Goal: Task Accomplishment & Management: Manage account settings

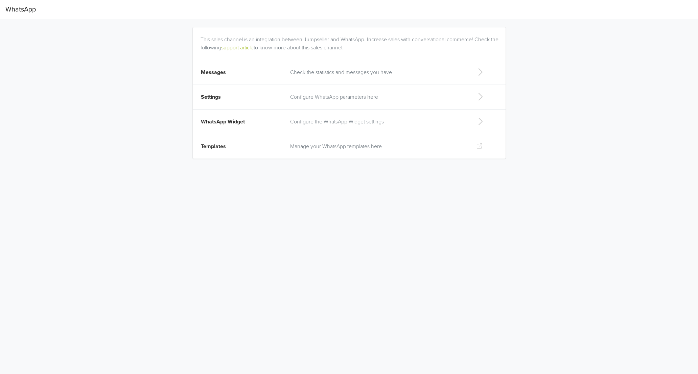
click at [305, 70] on p "Check the statistics and messages you have" at bounding box center [377, 72] width 175 height 8
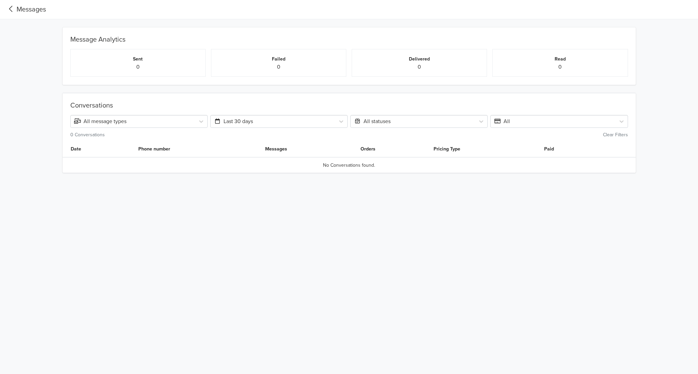
click at [9, 6] on icon at bounding box center [10, 8] width 11 height 9
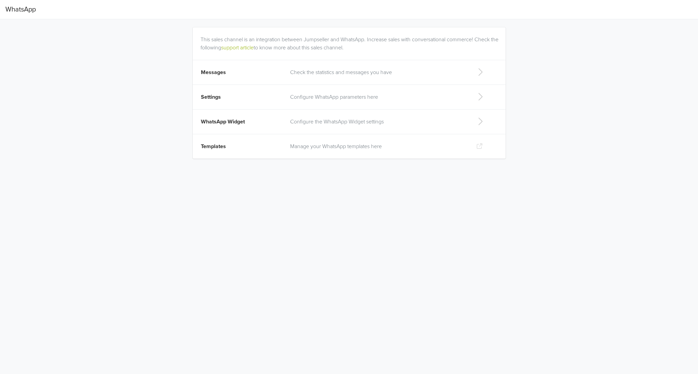
click at [261, 96] on td "Settings" at bounding box center [240, 97] width 94 height 25
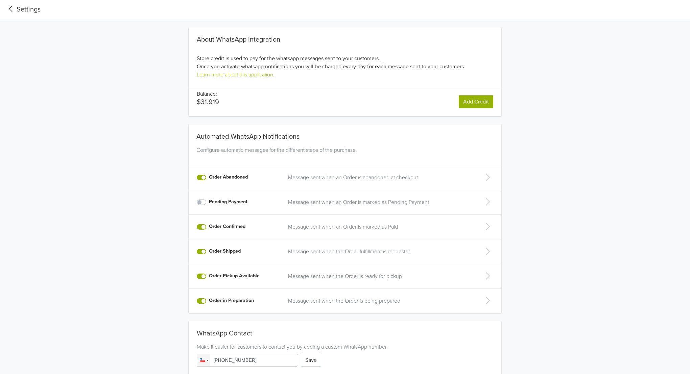
click at [373, 181] on p "Message sent when an Order is abandoned at checkout" at bounding box center [379, 178] width 182 height 8
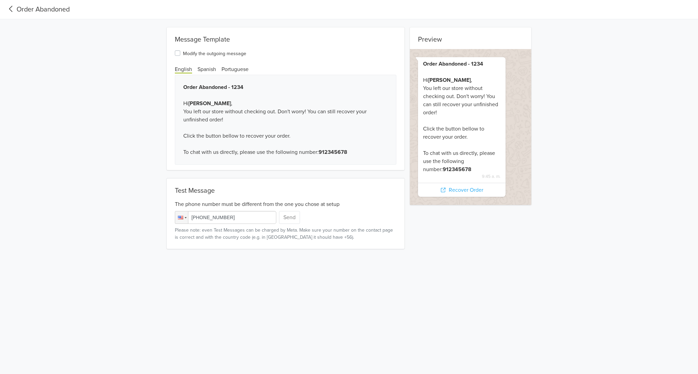
click at [236, 219] on input "[PHONE_NUMBER]" at bounding box center [225, 217] width 101 height 13
click at [184, 221] on div at bounding box center [181, 217] width 13 height 12
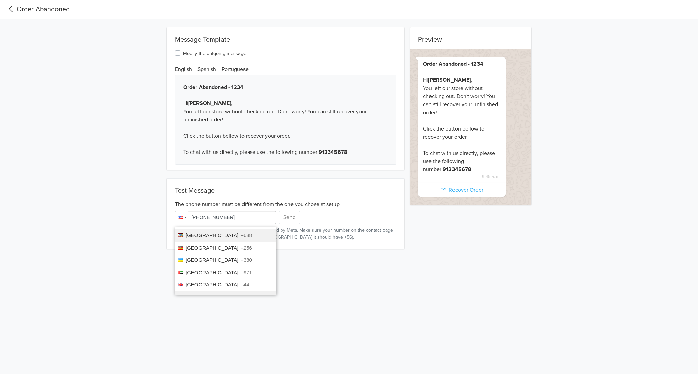
scroll to position [429, 0]
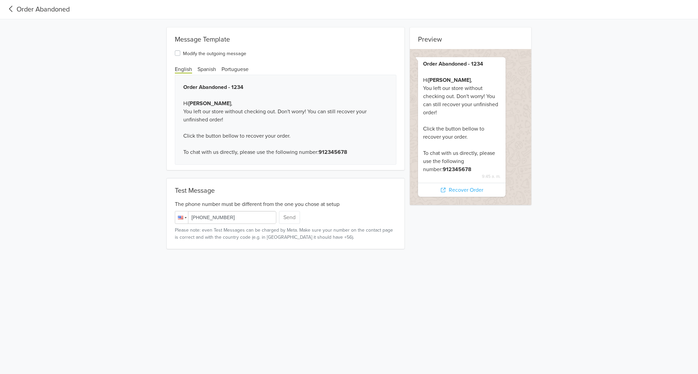
click at [185, 219] on div at bounding box center [181, 217] width 13 height 12
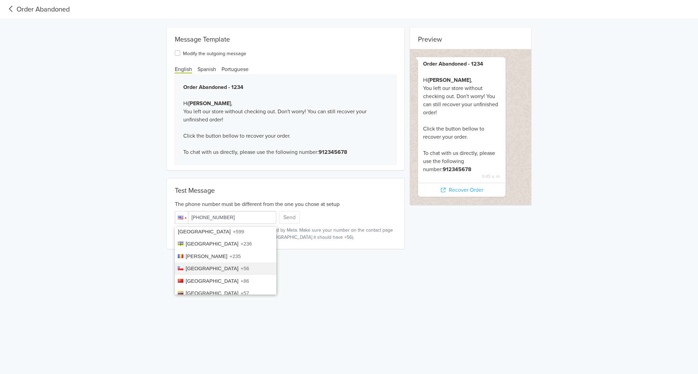
click at [194, 266] on span "[GEOGRAPHIC_DATA]" at bounding box center [212, 269] width 53 height 6
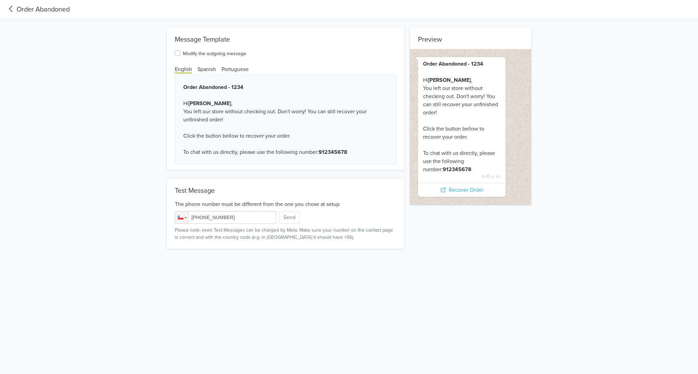
click at [233, 220] on input "[PHONE_NUMBER]" at bounding box center [225, 217] width 101 height 13
click at [244, 220] on input "[PHONE_NUMBER]" at bounding box center [225, 217] width 101 height 13
drag, startPoint x: 248, startPoint y: 219, endPoint x: 202, endPoint y: 218, distance: 46.7
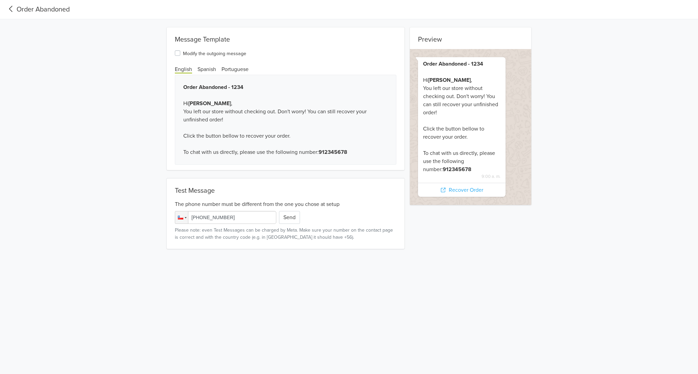
click at [202, 218] on input "[PHONE_NUMBER]" at bounding box center [225, 217] width 101 height 13
type input "[PHONE_NUMBER]"
click at [287, 218] on button "Send" at bounding box center [289, 217] width 21 height 13
